Goal: Task Accomplishment & Management: Complete application form

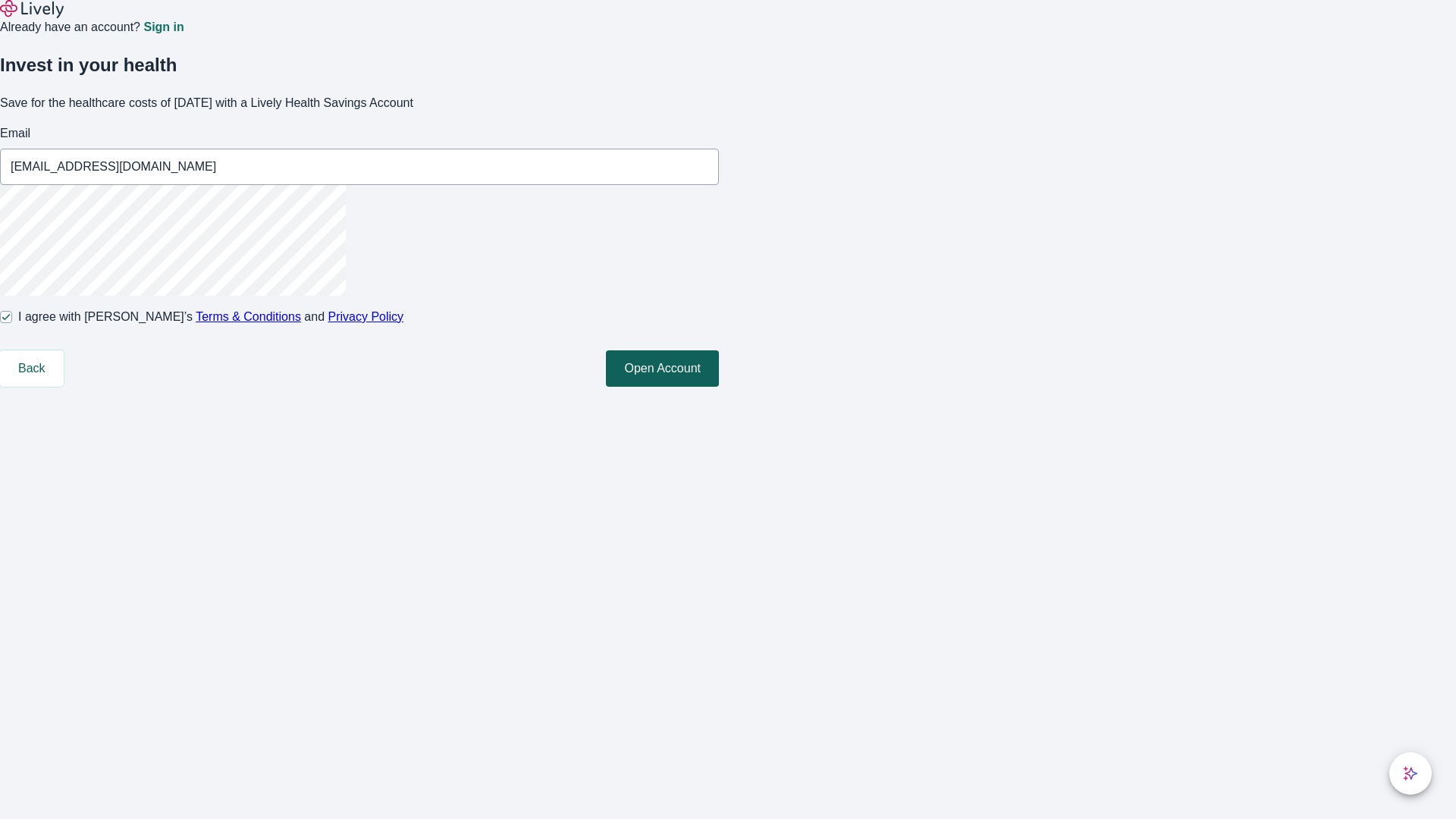
click at [719, 387] on button "Open Account" at bounding box center [662, 368] width 113 height 36
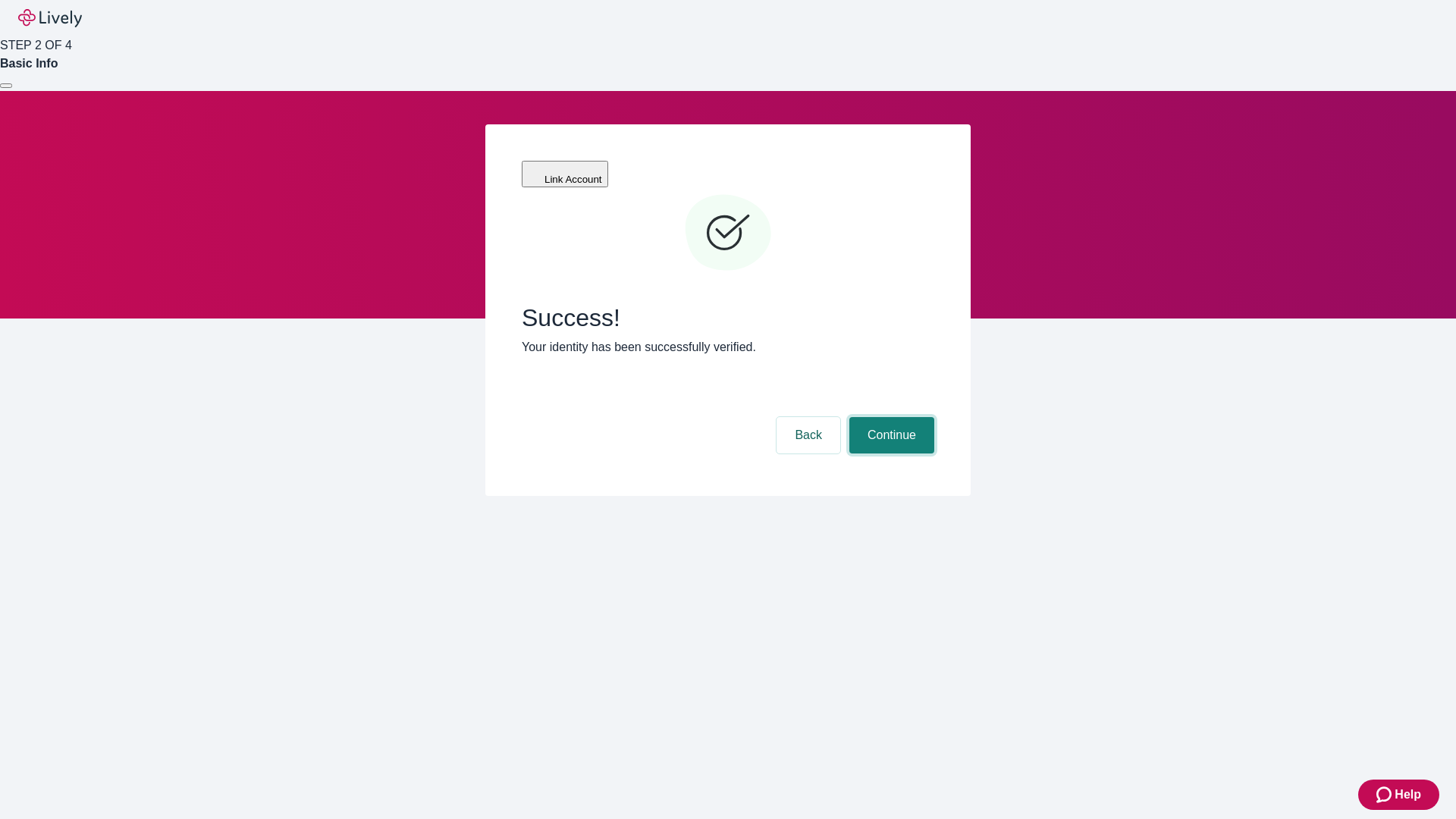
click at [889, 417] on button "Continue" at bounding box center [892, 435] width 85 height 36
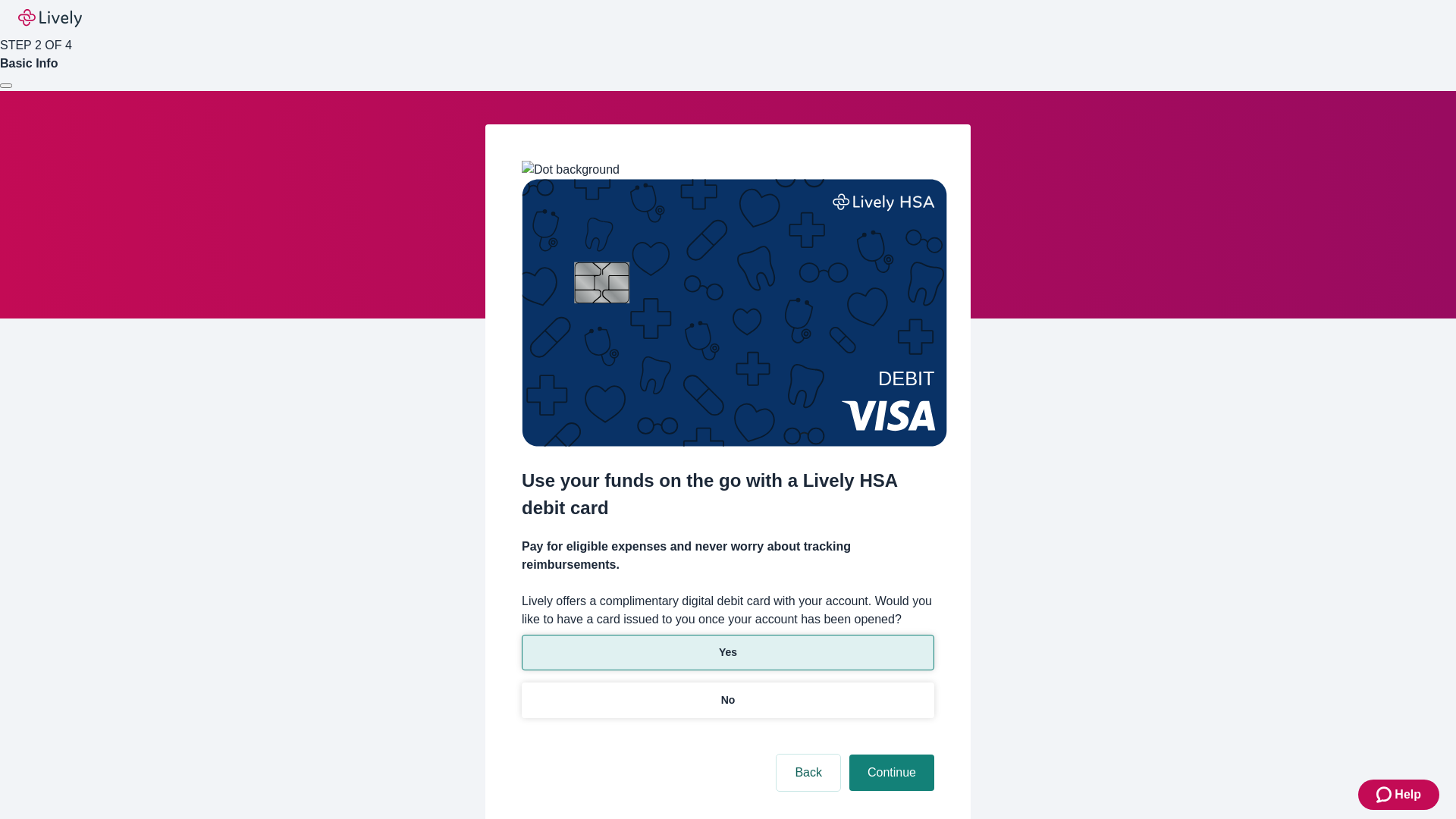
click at [727, 645] on p "Yes" at bounding box center [728, 653] width 18 height 16
click at [889, 755] on button "Continue" at bounding box center [892, 773] width 85 height 36
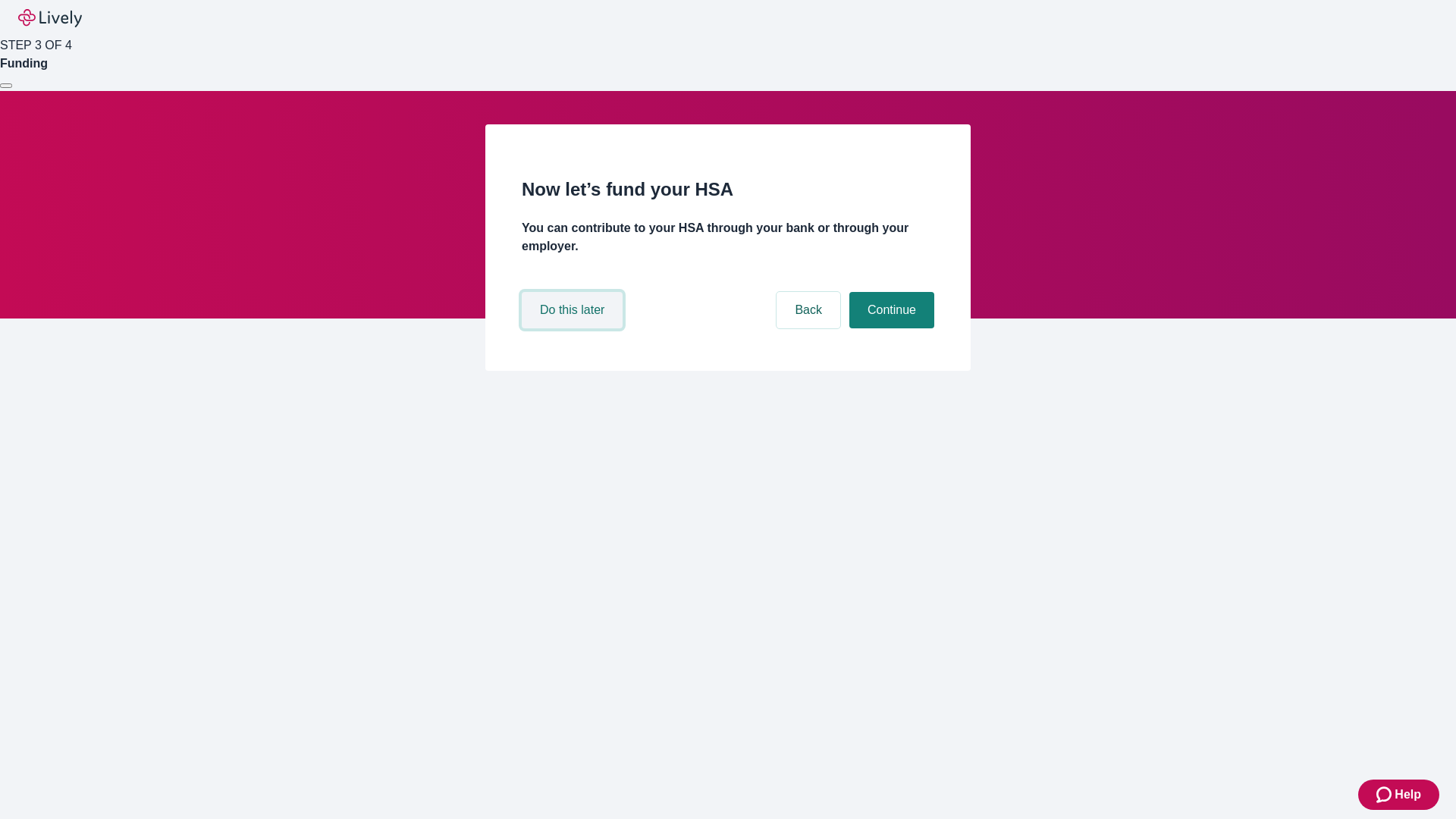
click at [574, 328] on button "Do this later" at bounding box center [571, 310] width 101 height 36
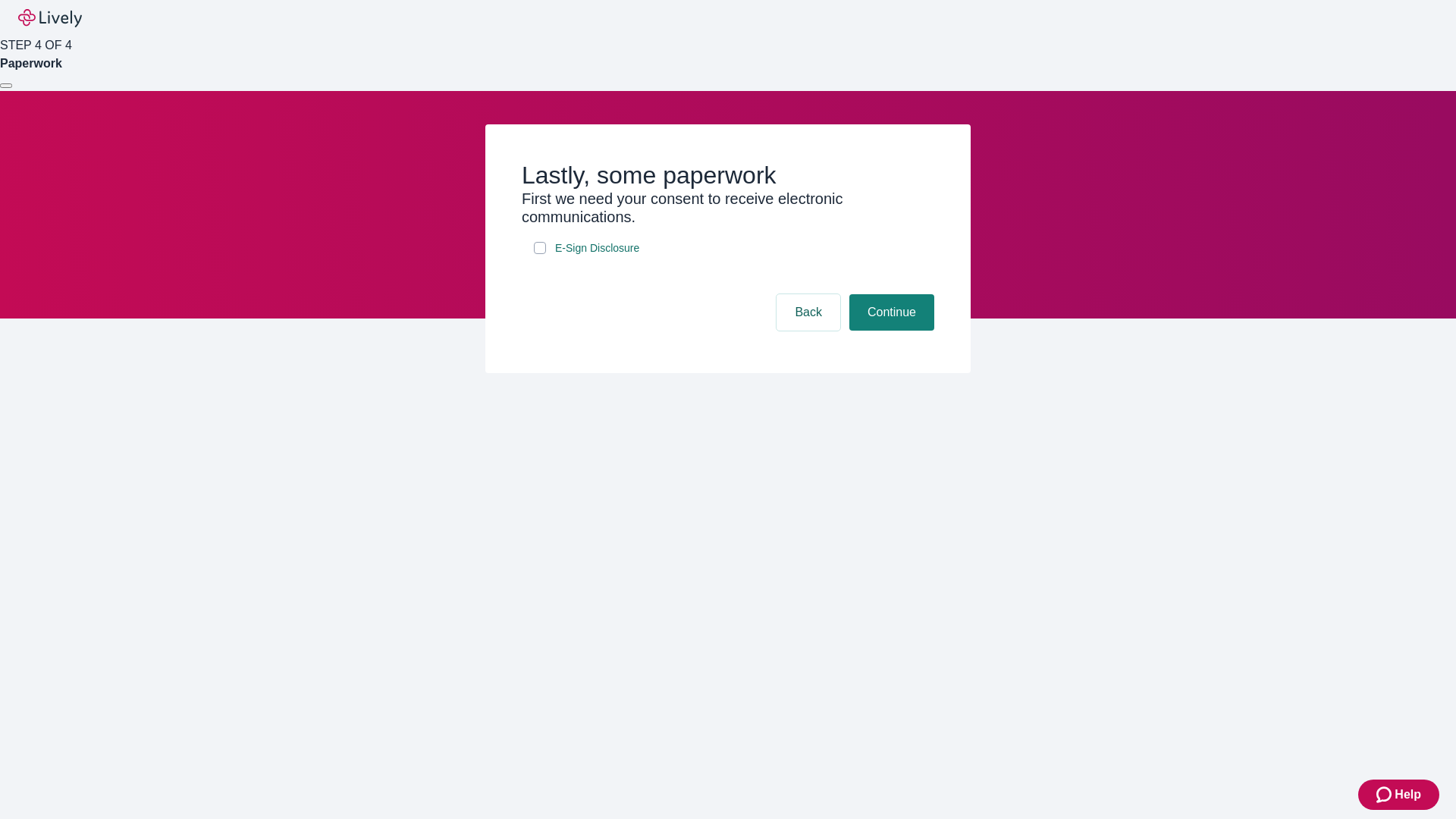
click at [539, 254] on input "E-Sign Disclosure" at bounding box center [539, 248] width 12 height 12
checkbox input "true"
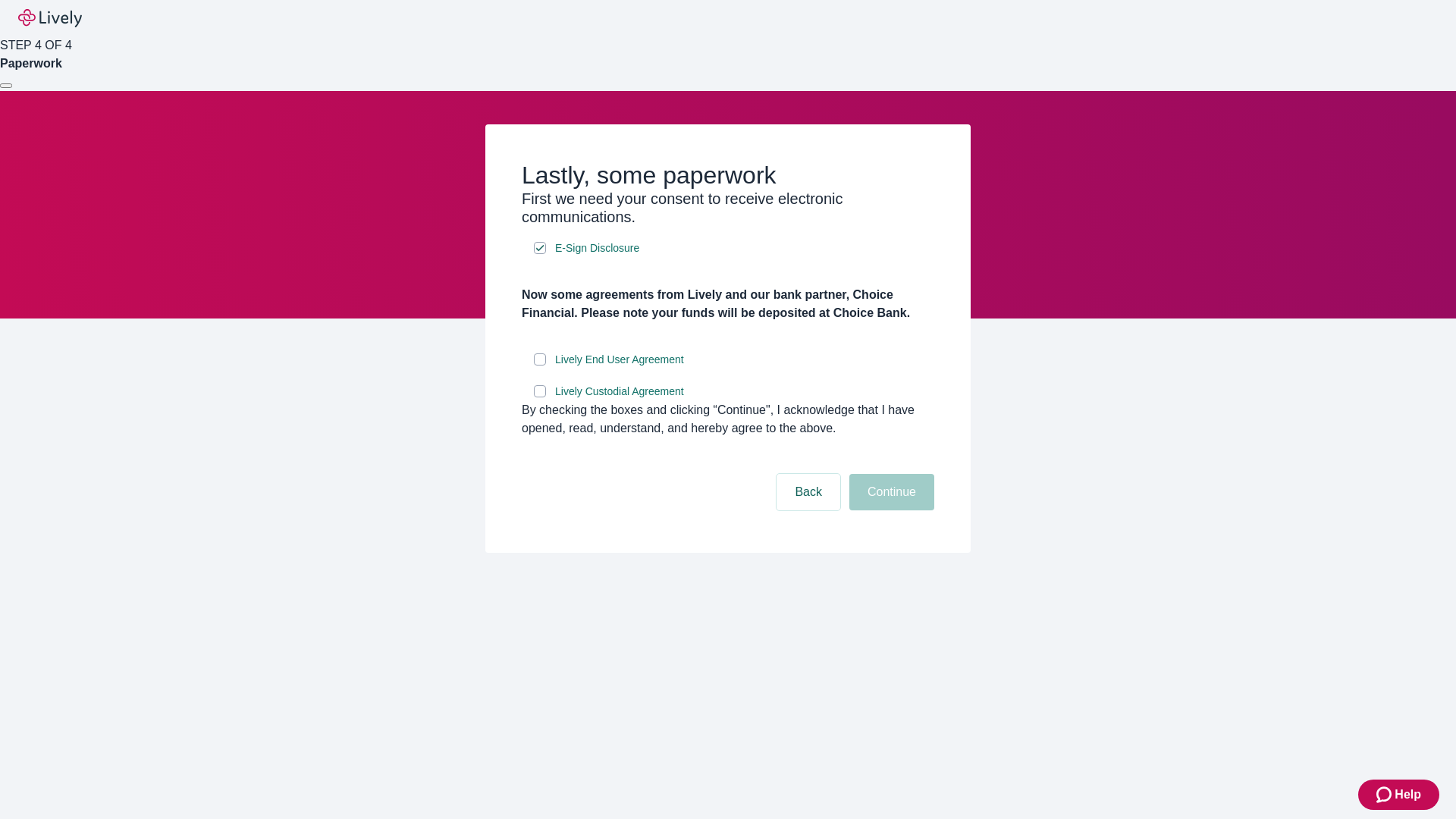
click at [539, 366] on input "Lively End User Agreement" at bounding box center [539, 359] width 12 height 12
checkbox input "true"
click at [539, 397] on input "Lively Custodial Agreement" at bounding box center [539, 391] width 12 height 12
checkbox input "true"
click at [889, 511] on button "Continue" at bounding box center [892, 492] width 85 height 36
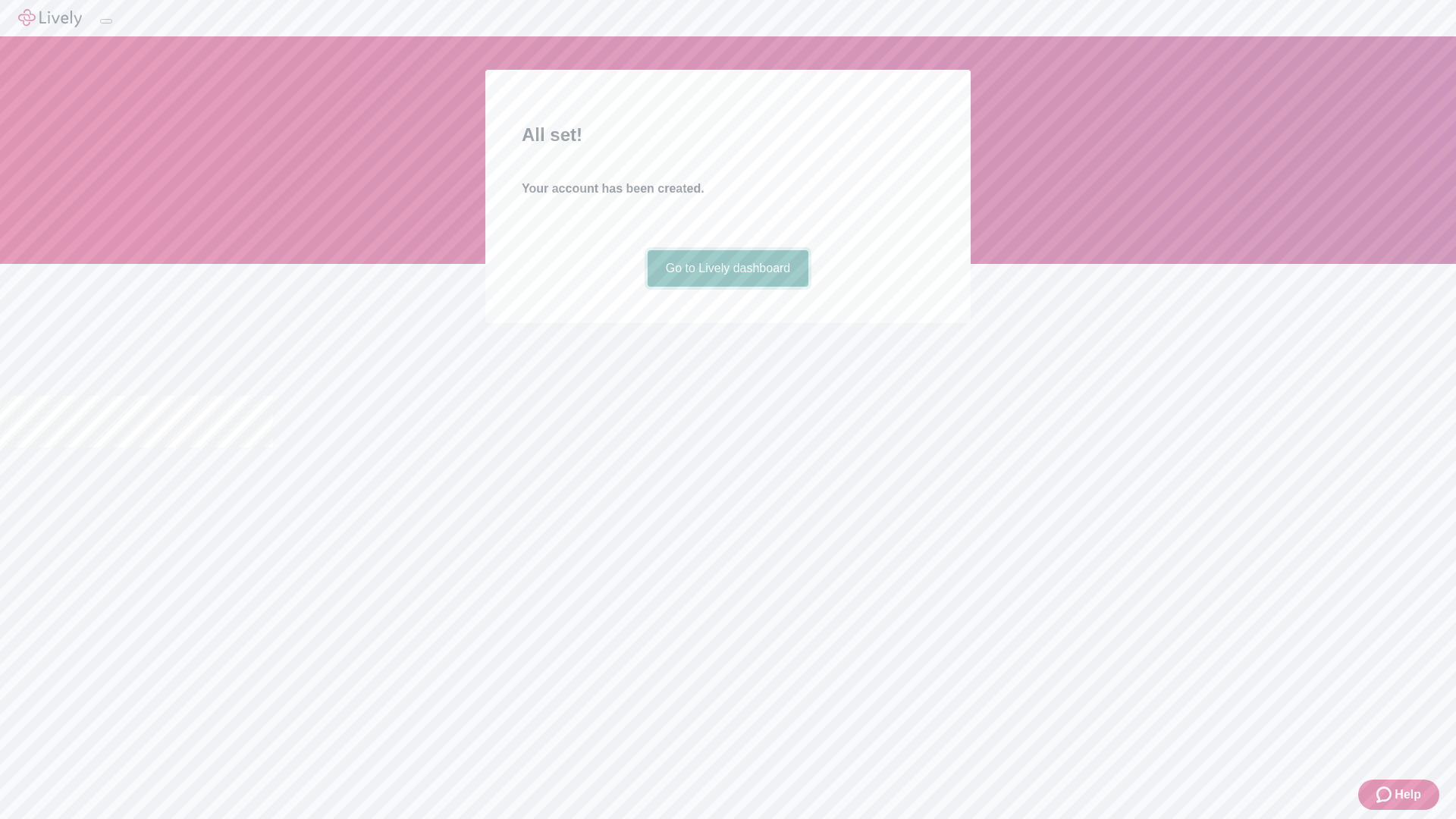
click at [727, 287] on link "Go to Lively dashboard" at bounding box center [728, 268] width 161 height 36
